Goal: Information Seeking & Learning: Learn about a topic

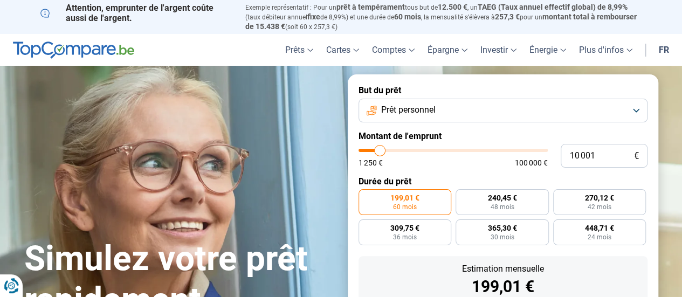
type input "10 250"
type input "10250"
type input "10 500"
type input "10500"
type input "11 500"
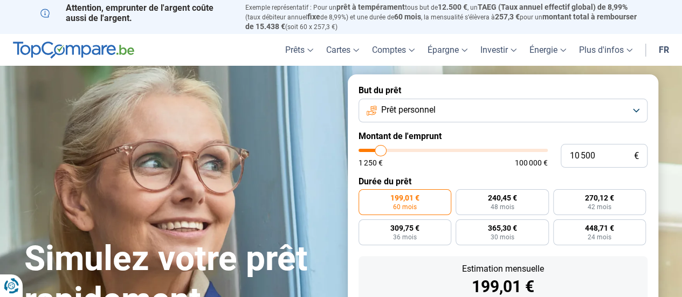
type input "11500"
type input "13 000"
type input "13000"
type input "14 750"
type input "14750"
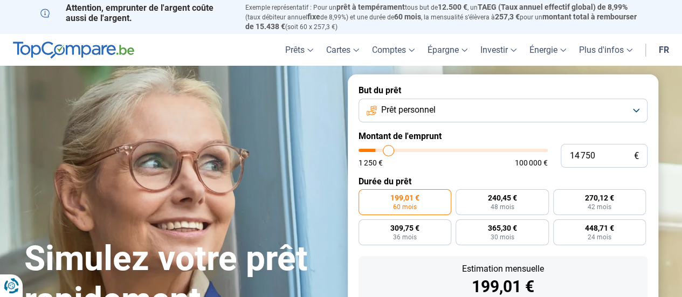
type input "18 250"
type input "18250"
type input "21 500"
type input "21500"
type input "24 500"
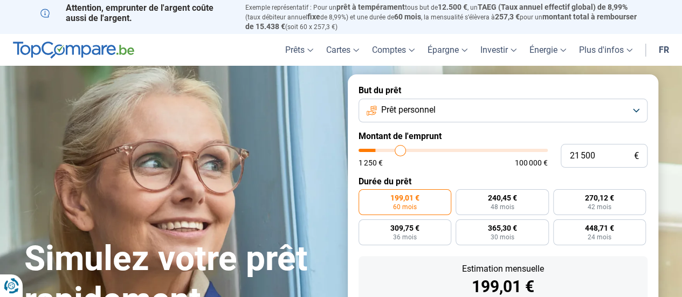
type input "24500"
type input "28 500"
type input "28500"
type input "32 250"
type input "32250"
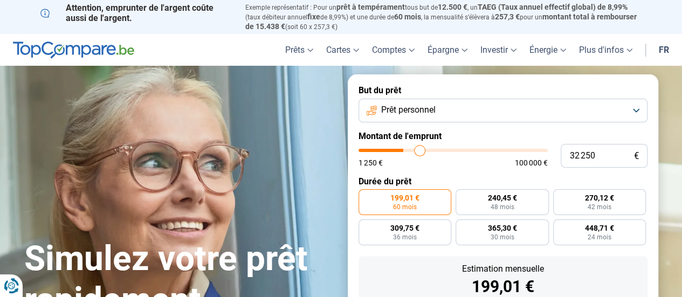
type input "35 500"
type input "35500"
type input "37 500"
type input "37500"
type input "39 500"
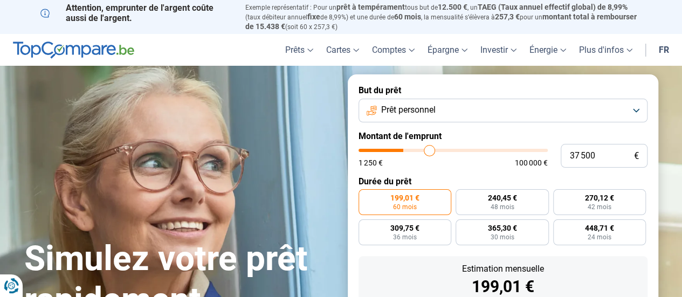
type input "39500"
type input "41 000"
type input "41000"
type input "42 250"
type input "42250"
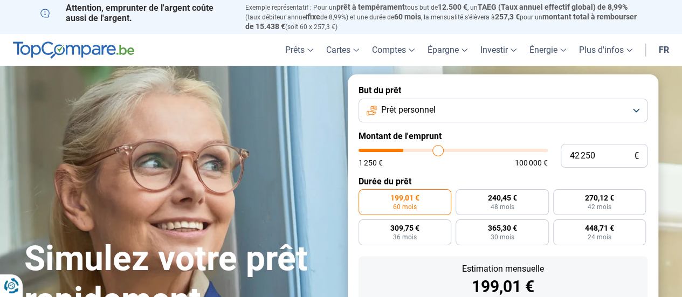
type input "42 750"
type input "42750"
type input "43 750"
type input "43750"
type input "44 500"
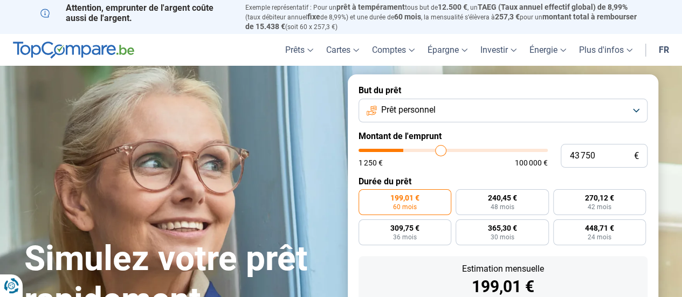
type input "44500"
type input "45 000"
type input "45000"
type input "45 750"
type input "45750"
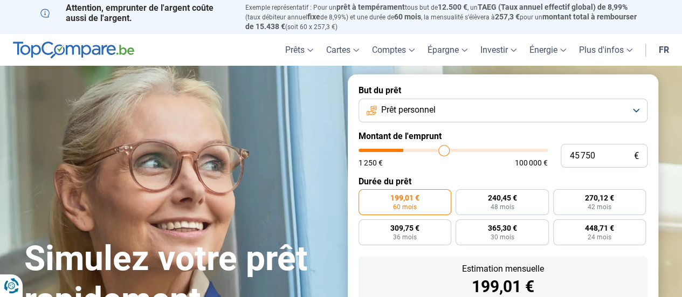
type input "46 500"
type input "46500"
type input "47 250"
type input "47250"
type input "47 750"
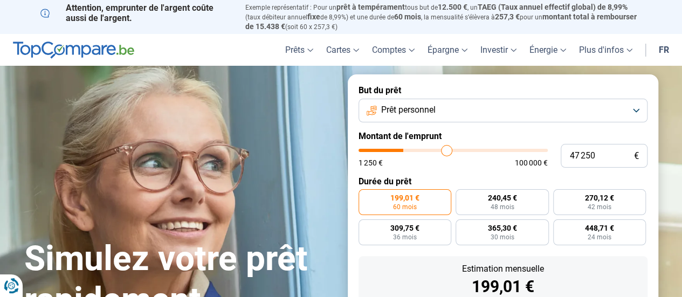
type input "47750"
type input "48 000"
type input "48000"
type input "48 500"
type input "48500"
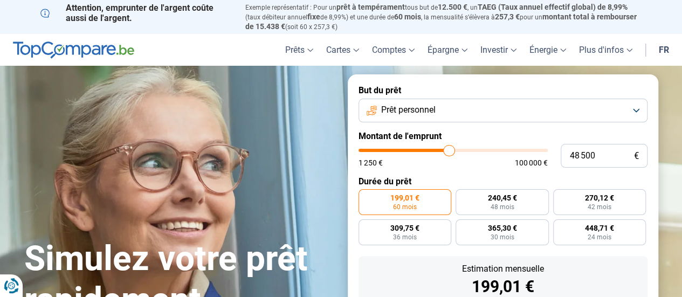
type input "49 000"
type input "49000"
type input "49 500"
type input "49500"
type input "49 750"
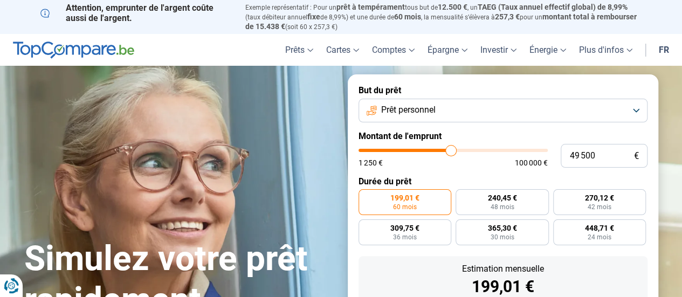
type input "49750"
type input "50 250"
type input "50250"
type input "51 000"
type input "51000"
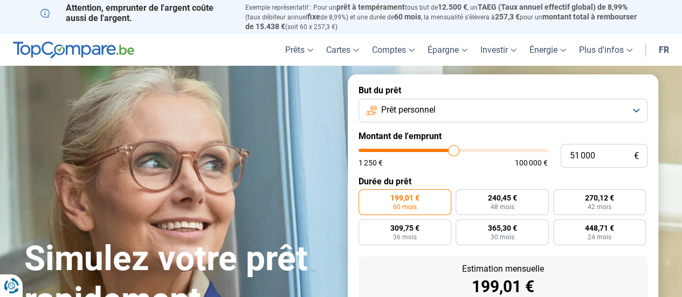
type input "51 750"
type input "51750"
type input "52 500"
type input "52500"
type input "52 750"
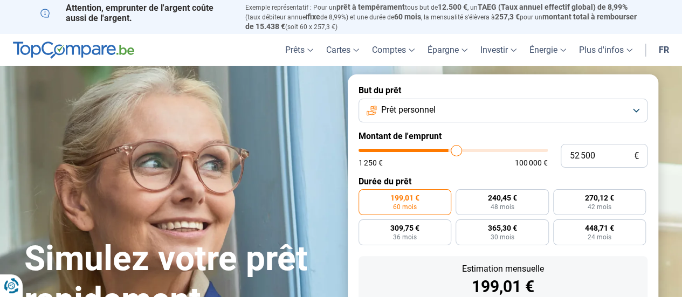
type input "52750"
type input "53 000"
type input "53000"
type input "53 250"
type input "53250"
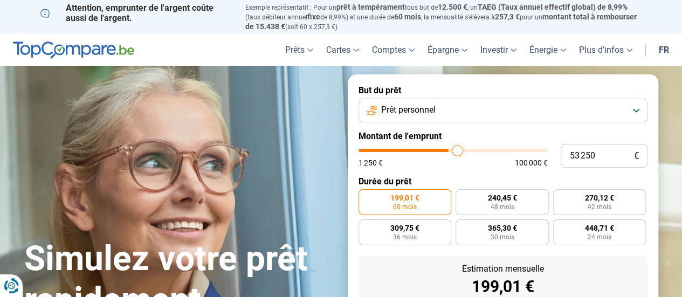
type input "53 500"
type input "53500"
type input "52 750"
type input "52750"
type input "52 000"
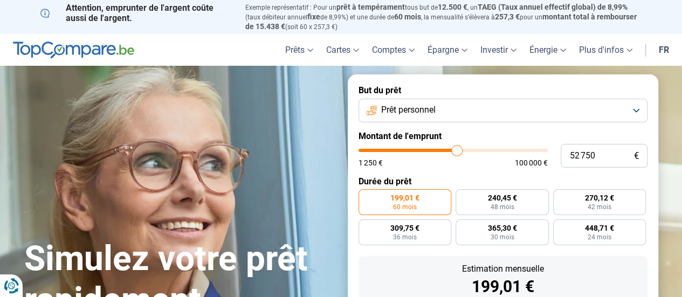
type input "52000"
type input "51 750"
type input "51750"
type input "51 000"
type input "51000"
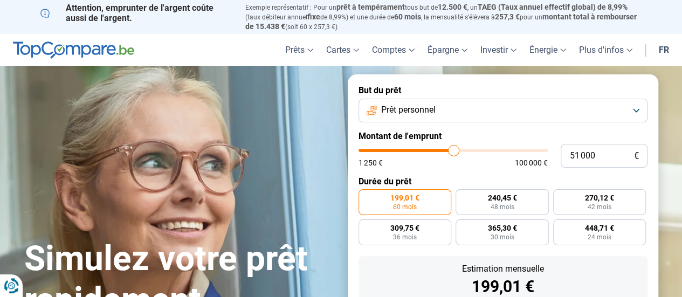
type input "50 500"
type input "50500"
type input "50 000"
type input "50000"
type input "49 750"
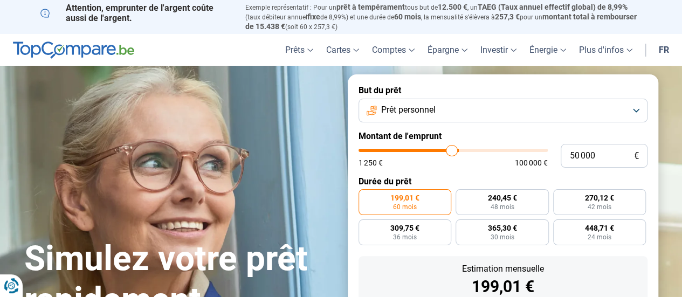
type input "49750"
type input "49 250"
type input "49250"
type input "48 750"
type input "48750"
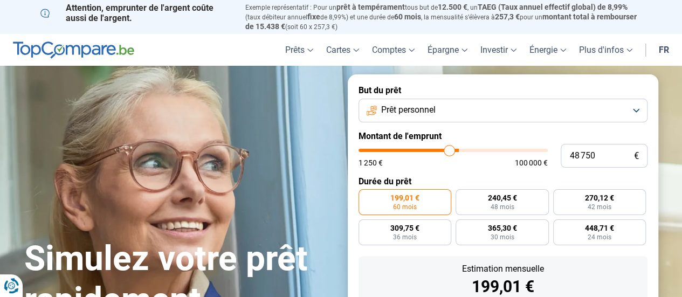
type input "48 000"
type input "48000"
type input "47 500"
type input "47500"
type input "46 500"
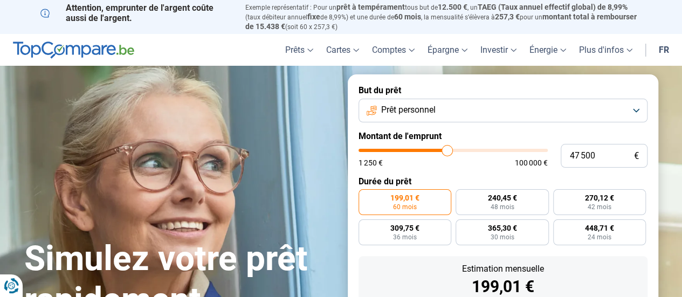
type input "46500"
type input "45 750"
type input "45750"
type input "44 500"
type input "44500"
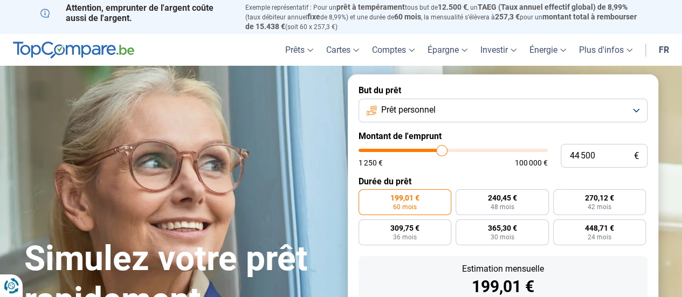
type input "43 750"
type input "43750"
type input "42 750"
type input "42750"
type input "42 250"
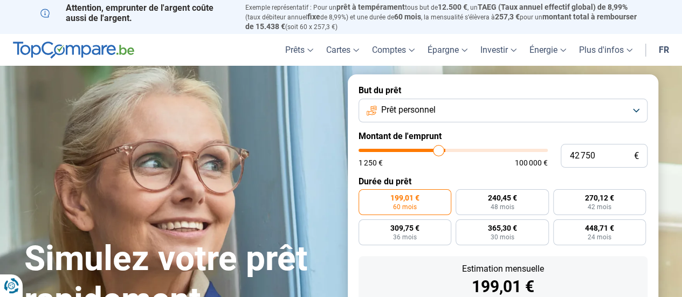
type input "42250"
type input "41 750"
type input "41750"
type input "41 500"
type input "41500"
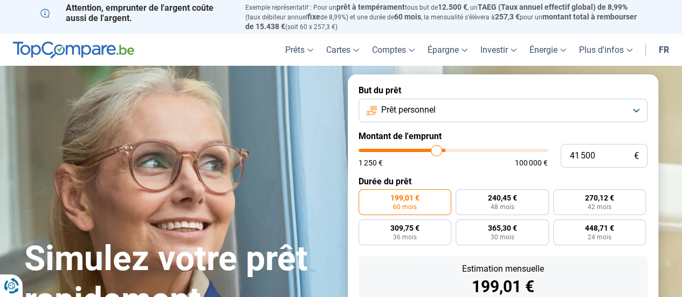
type input "41 250"
type input "41250"
type input "40 500"
type input "40500"
type input "40 250"
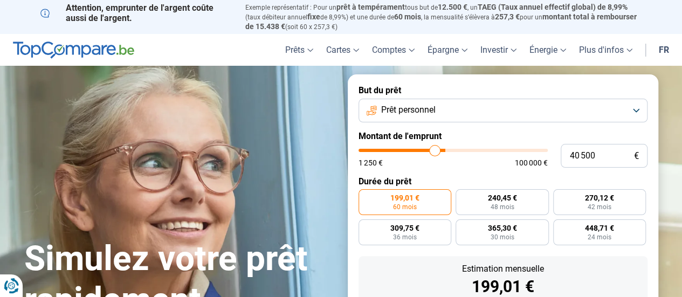
type input "40250"
type input "39 750"
type input "39750"
type input "39 500"
type input "39500"
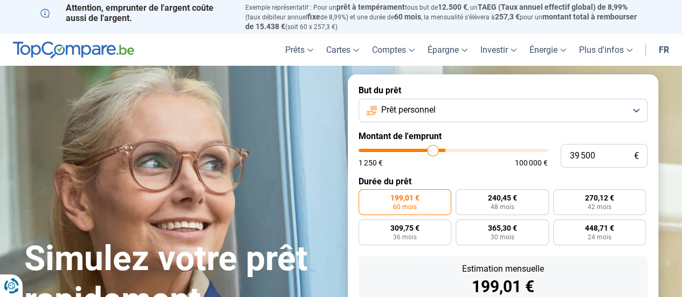
type input "39 000"
type input "39000"
type input "38 500"
type input "38500"
type input "38 250"
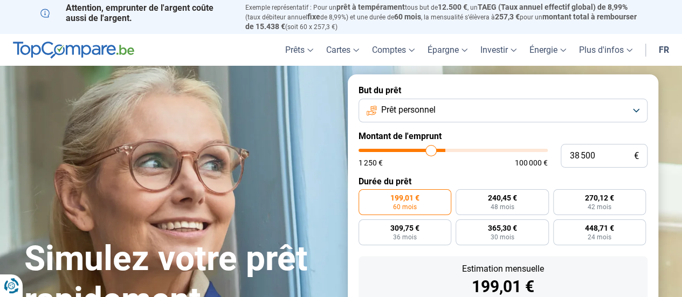
type input "38250"
type input "37 750"
type input "37750"
type input "37 000"
type input "37000"
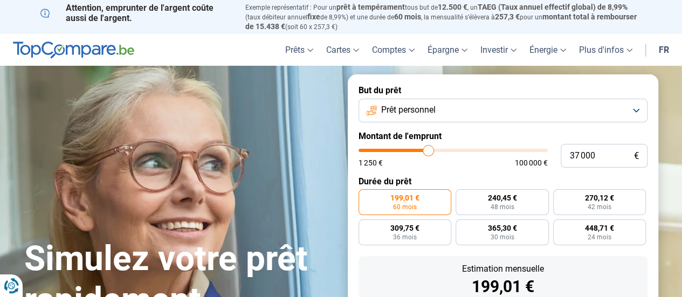
type input "36 250"
type input "36250"
type input "35 000"
type input "35000"
type input "34 250"
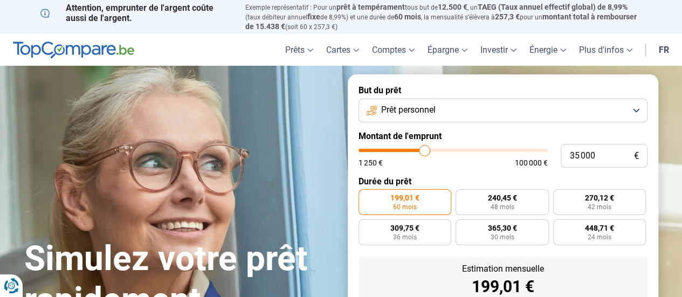
type input "34250"
type input "33 000"
type input "33000"
type input "32 000"
type input "32000"
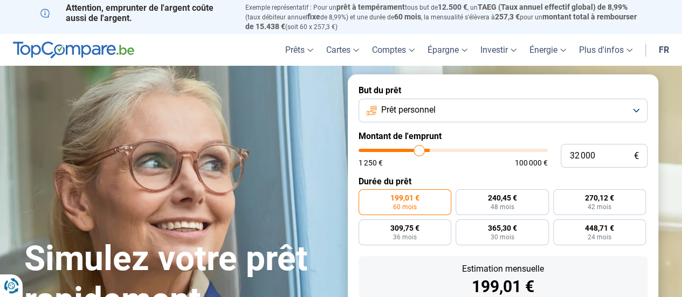
type input "30 500"
type input "30500"
type input "30 250"
type input "30250"
type input "28 750"
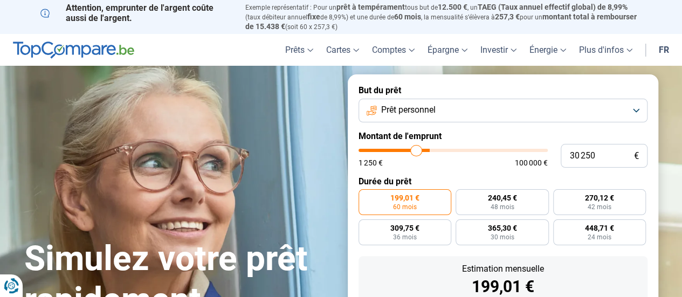
type input "28750"
type input "28 500"
type input "28500"
type input "28 250"
type input "28250"
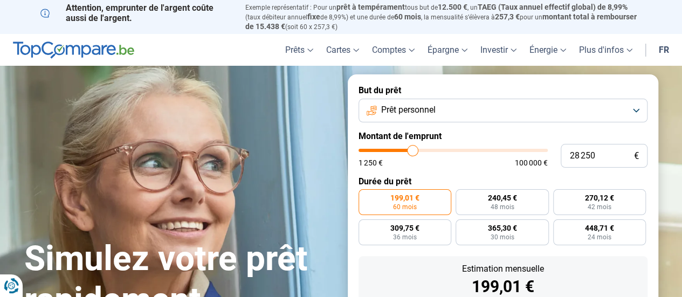
type input "28 000"
type input "28000"
type input "27 750"
type input "27750"
type input "27 500"
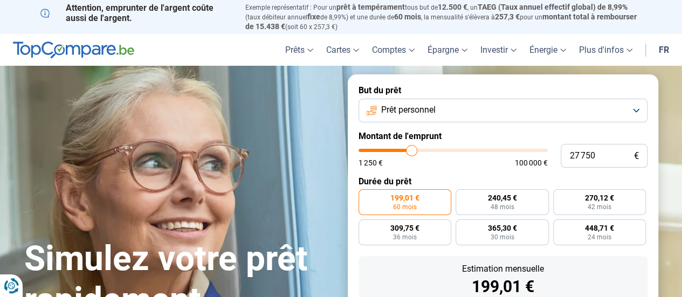
type input "27500"
type input "27 250"
type input "27250"
type input "27 000"
type input "27000"
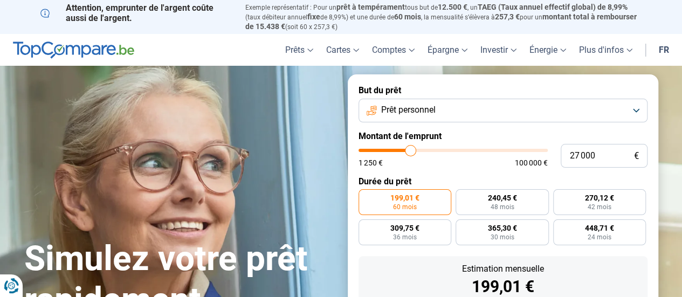
type input "26 500"
type input "26500"
type input "25 750"
type input "25750"
type input "25 500"
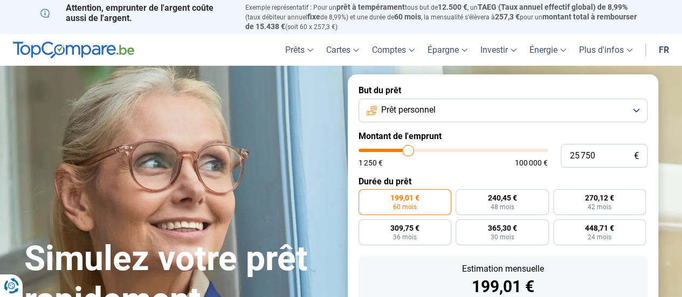
type input "25500"
type input "25 000"
type input "25000"
type input "24 750"
type input "24750"
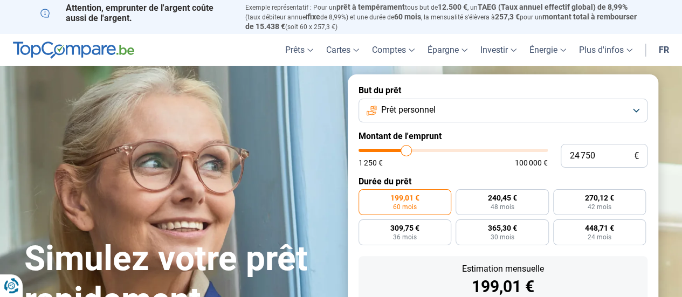
type input "24 500"
type input "24500"
type input "24 250"
type input "24250"
type input "23 750"
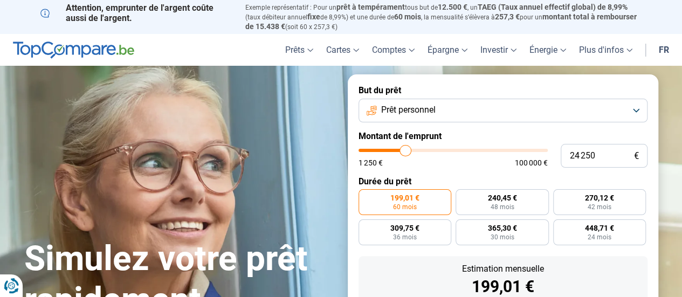
type input "23750"
type input "23 500"
type input "23500"
type input "23 250"
type input "23250"
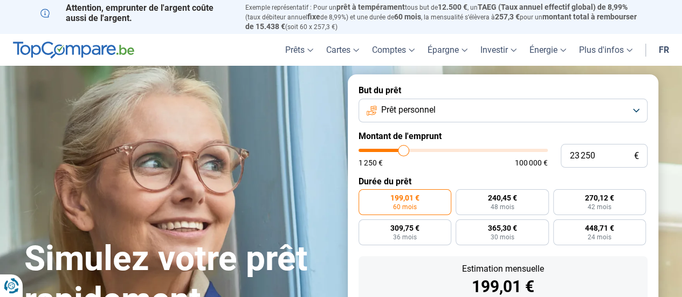
type input "22 750"
type input "22750"
type input "22 500"
type input "22500"
type input "21 500"
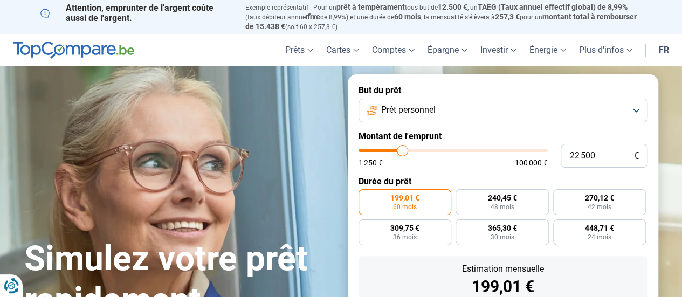
type input "21500"
type input "20 750"
type input "20750"
type input "20 250"
type input "20250"
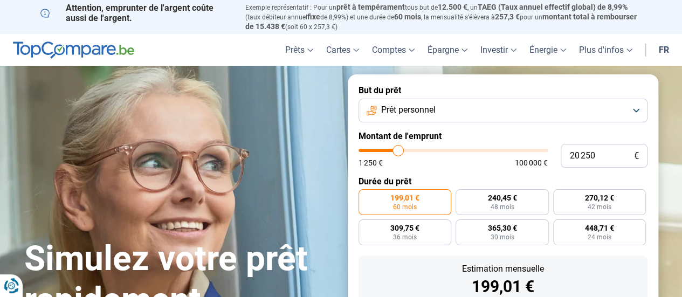
type input "19 750"
type input "19750"
type input "19 250"
type input "19250"
type input "18 750"
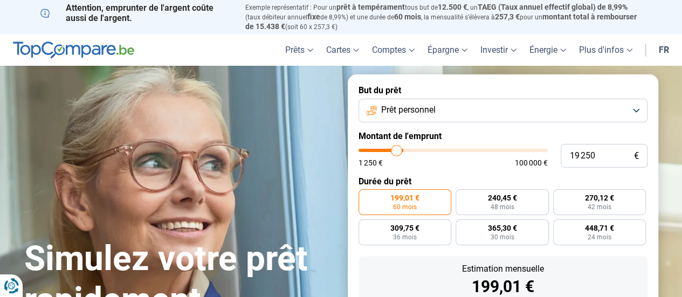
type input "18750"
type input "18 500"
type input "18500"
type input "18 250"
type input "18250"
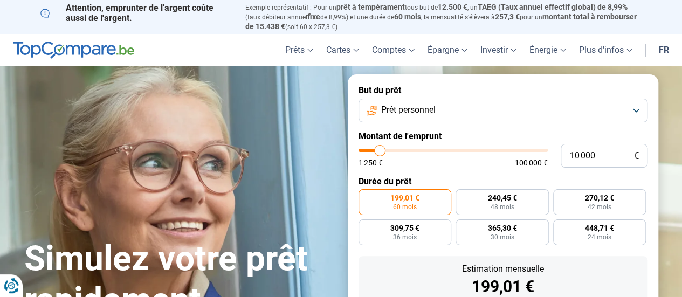
click at [380, 152] on input "range" at bounding box center [453, 150] width 189 height 3
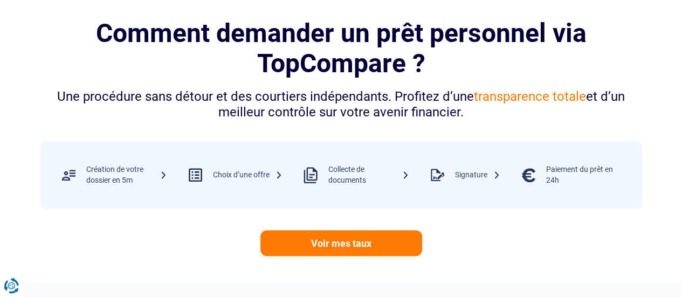
scroll to position [539, 0]
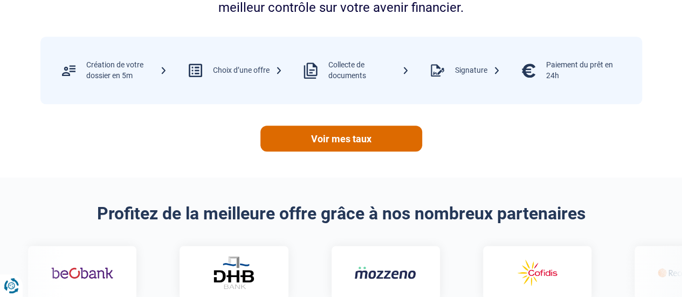
click at [346, 137] on link "Voir mes taux" at bounding box center [342, 139] width 162 height 26
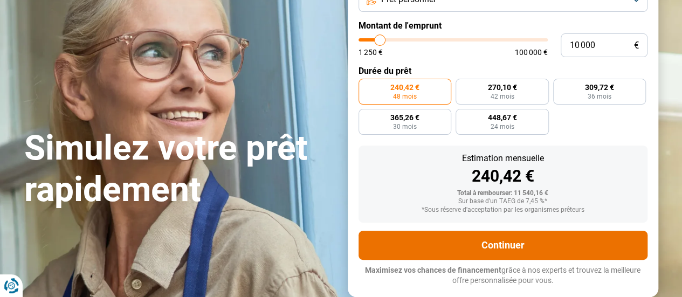
scroll to position [108, 0]
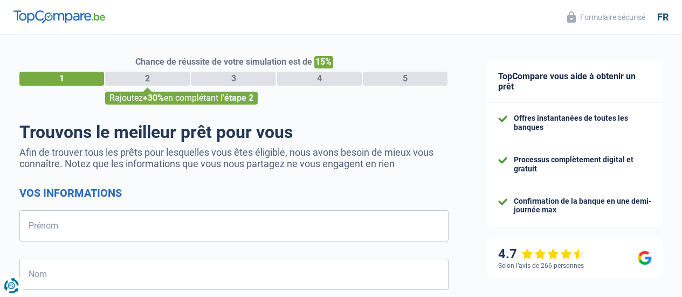
select select "32"
